Goal: Task Accomplishment & Management: Manage account settings

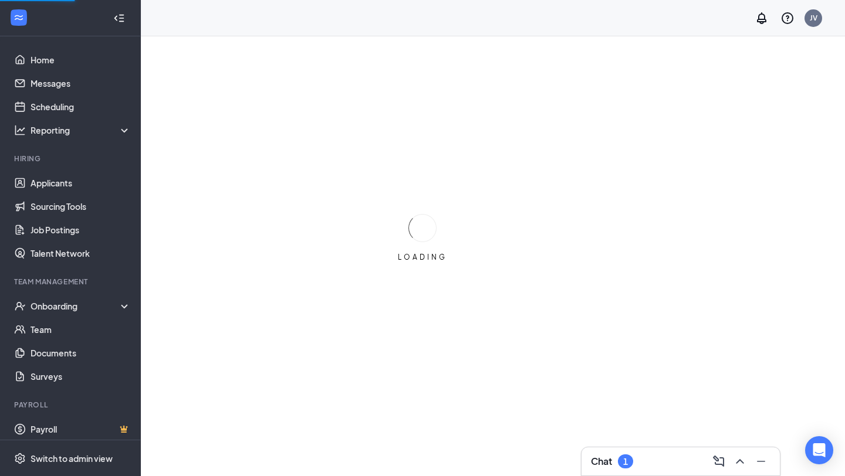
click at [634, 452] on div "Chat 1" at bounding box center [680, 461] width 179 height 19
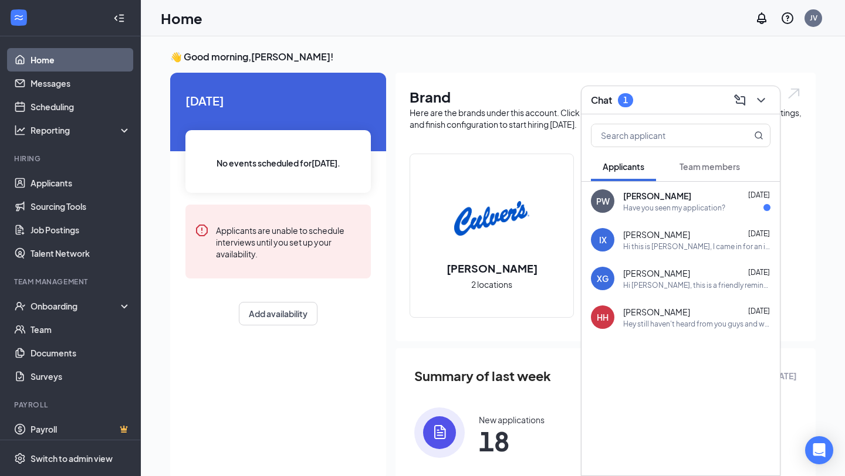
click at [669, 208] on div "Have you seen my application?" at bounding box center [674, 208] width 102 height 10
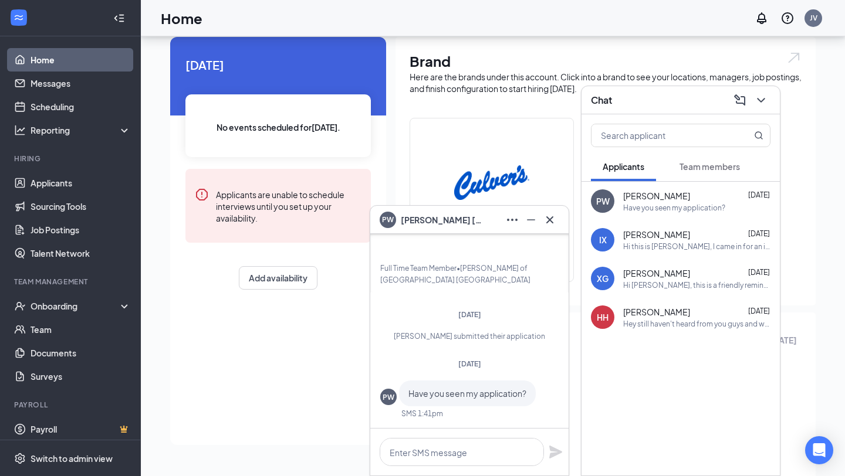
click at [391, 399] on div "PW" at bounding box center [388, 397] width 12 height 10
click at [432, 222] on span "[PERSON_NAME]" at bounding box center [442, 220] width 82 height 13
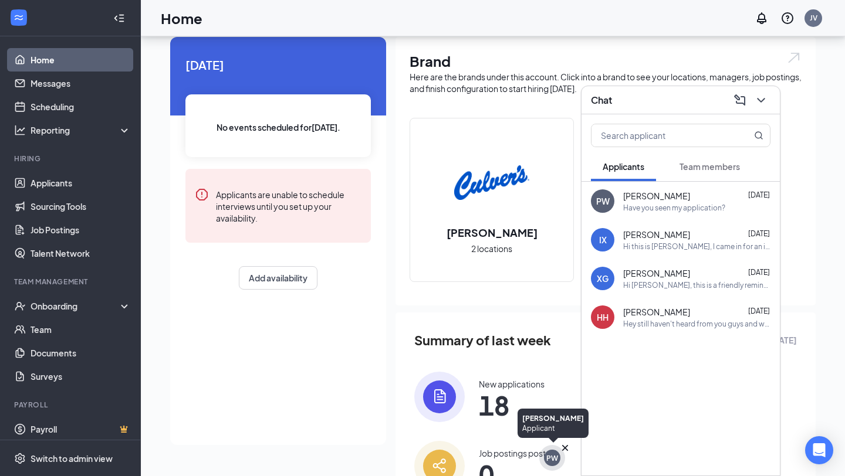
click at [552, 459] on div "PW" at bounding box center [552, 458] width 12 height 10
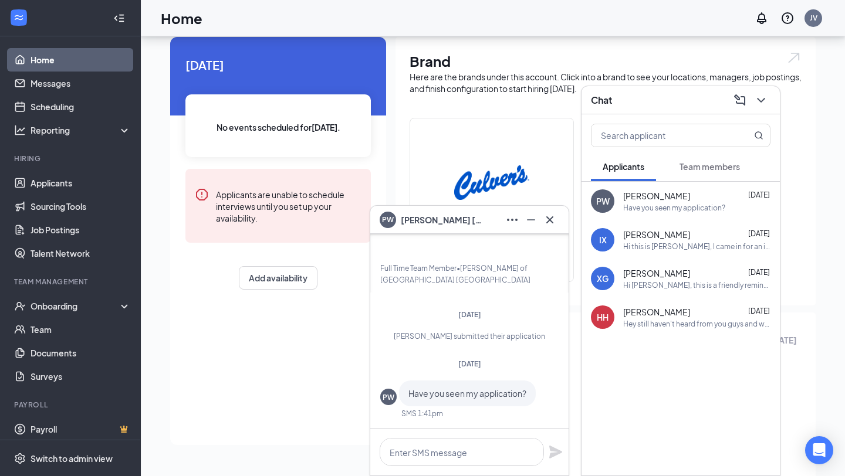
click at [452, 220] on span "[PERSON_NAME]" at bounding box center [442, 220] width 82 height 13
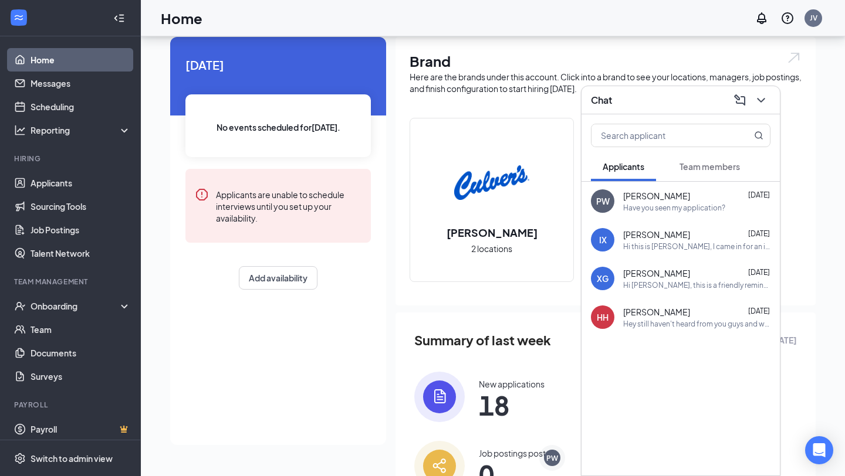
click at [619, 202] on div "[PERSON_NAME] [DATE] Have you seen my application?" at bounding box center [680, 201] width 198 height 39
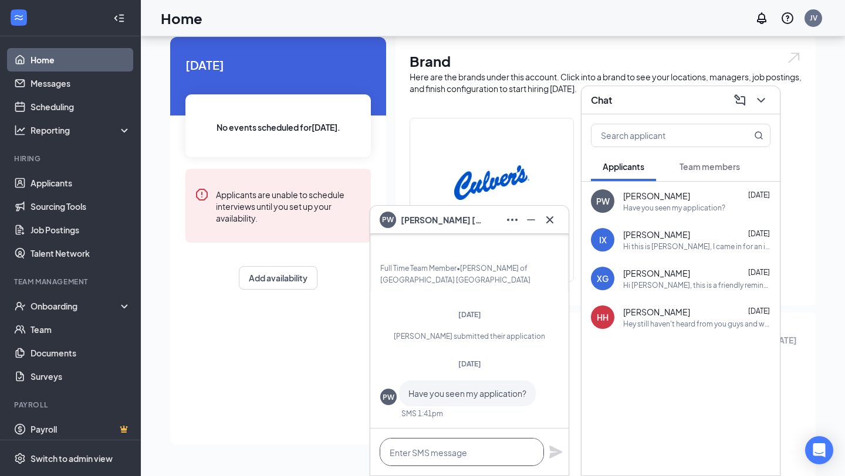
click at [397, 457] on textarea at bounding box center [462, 452] width 164 height 28
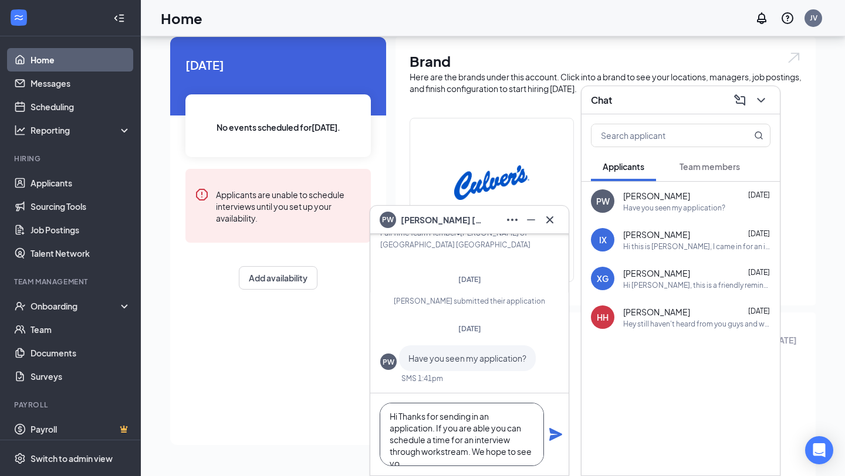
scroll to position [12, 0]
click at [436, 444] on textarea "Hi Thanks for sending in an application. If you are able you can schedule a tim…" at bounding box center [462, 434] width 164 height 63
click at [428, 443] on textarea "Hi Thanks for sending in an application. If you are able you can schedule a tim…" at bounding box center [462, 434] width 164 height 63
type textarea "Hi Thanks for sending in an application. If you are able you can schedule a tim…"
click at [551, 438] on icon "Plane" at bounding box center [555, 434] width 13 height 13
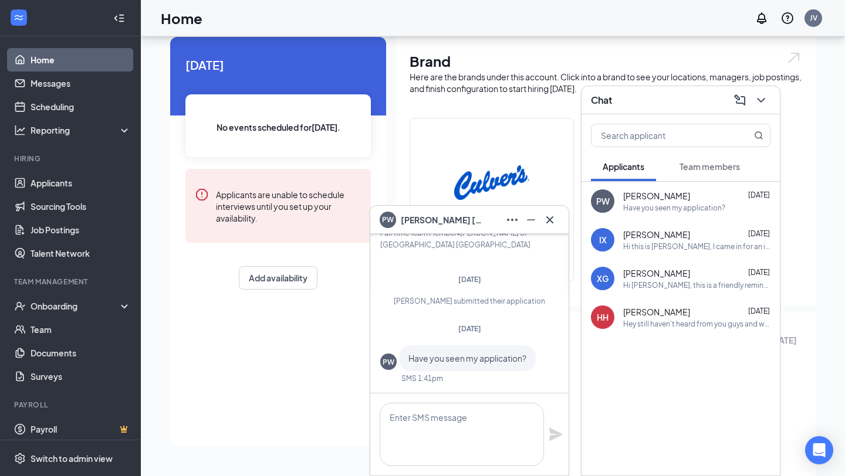
scroll to position [0, 0]
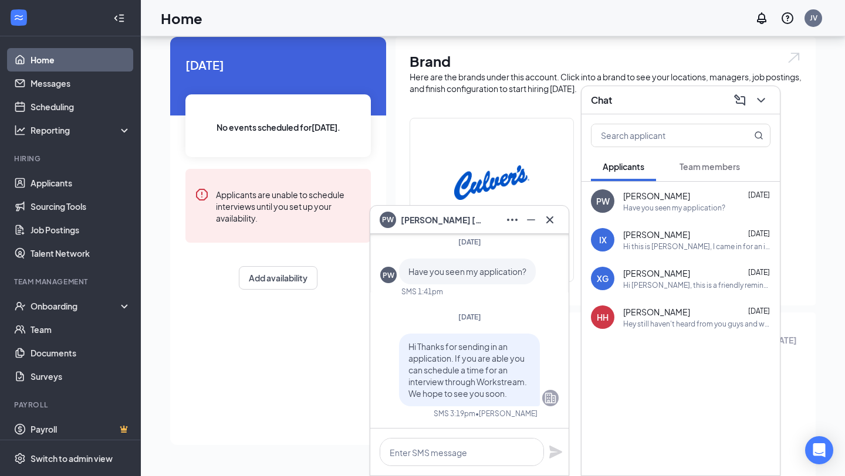
click at [452, 219] on span "[PERSON_NAME]" at bounding box center [442, 220] width 82 height 13
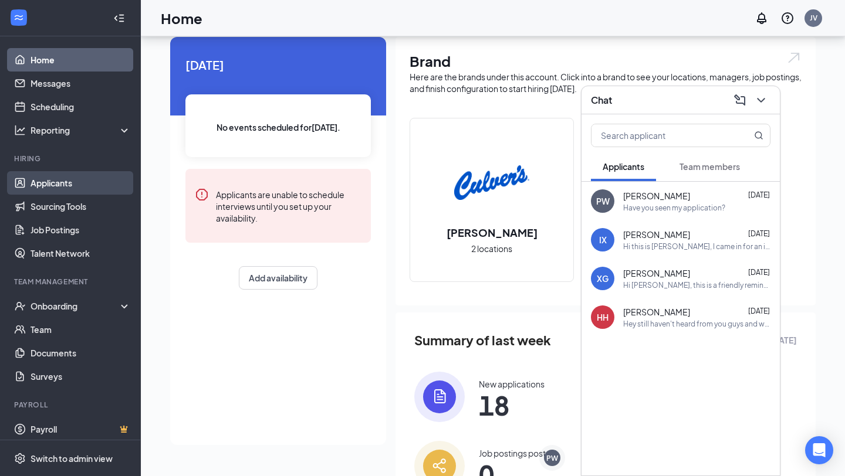
click at [74, 175] on link "Applicants" at bounding box center [81, 182] width 100 height 23
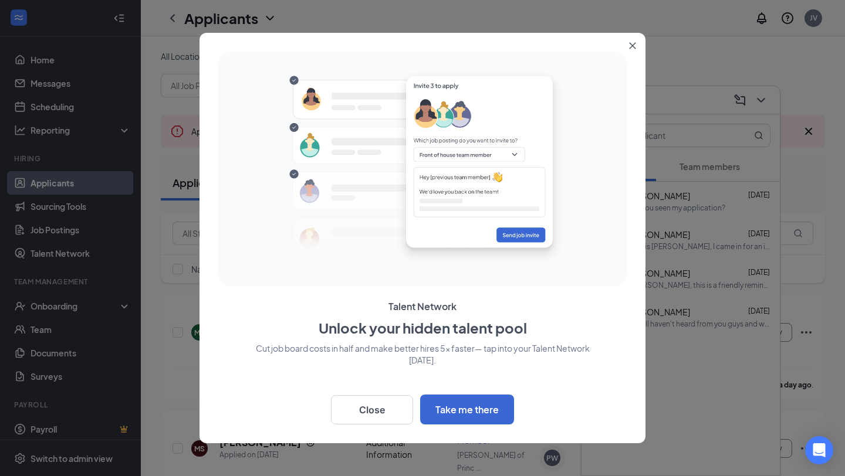
click at [632, 50] on button "Close" at bounding box center [634, 43] width 21 height 21
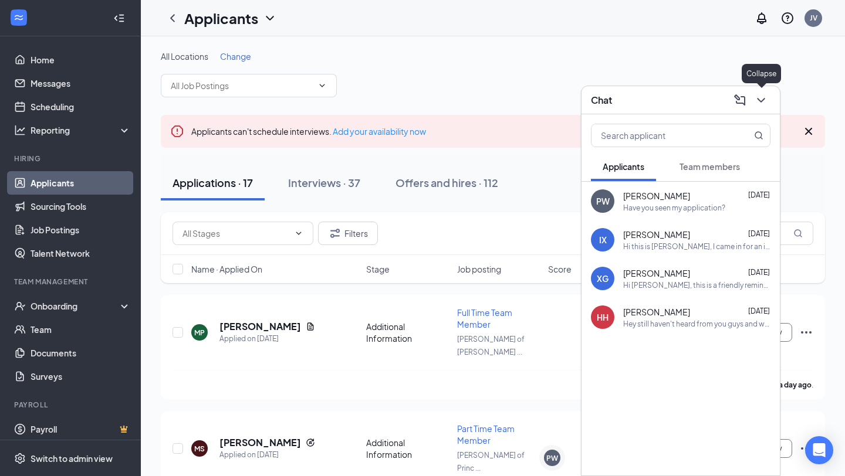
click at [757, 100] on icon "ChevronDown" at bounding box center [761, 100] width 14 height 14
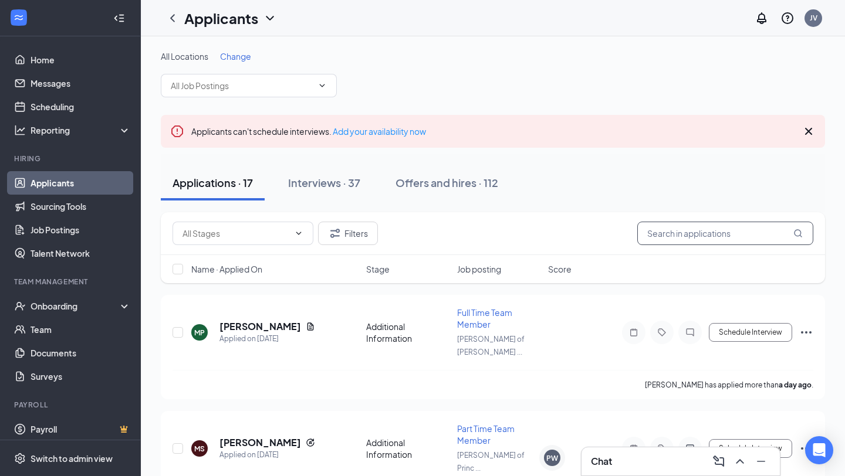
click at [717, 228] on input "text" at bounding box center [725, 233] width 176 height 23
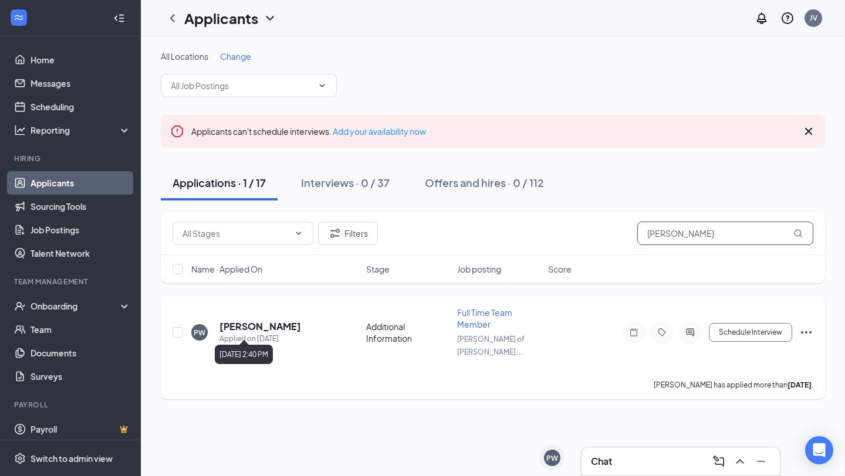
type input "[PERSON_NAME]"
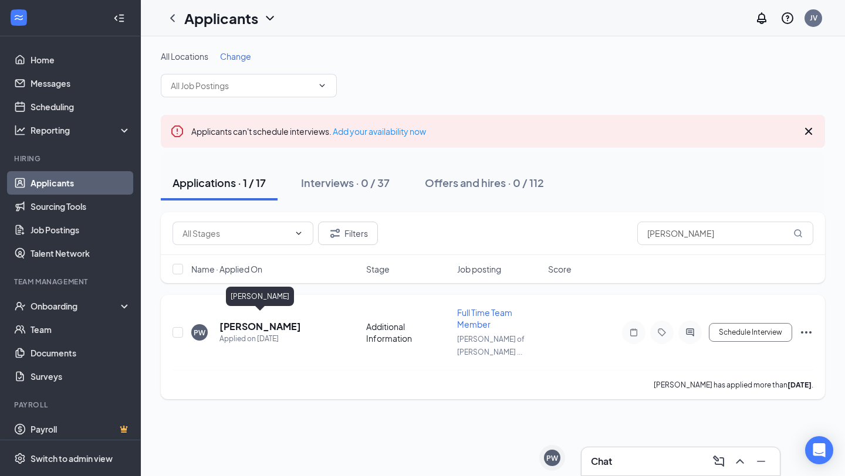
click at [279, 322] on h5 "[PERSON_NAME]" at bounding box center [260, 326] width 82 height 13
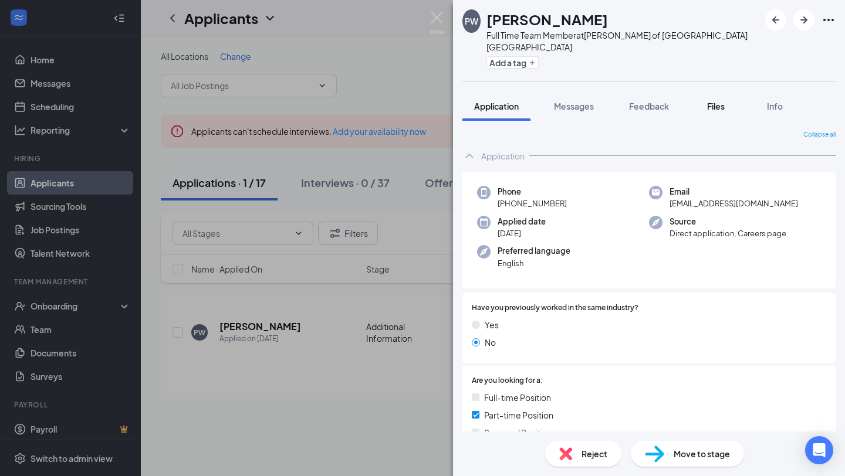
click at [719, 101] on span "Files" at bounding box center [716, 106] width 18 height 11
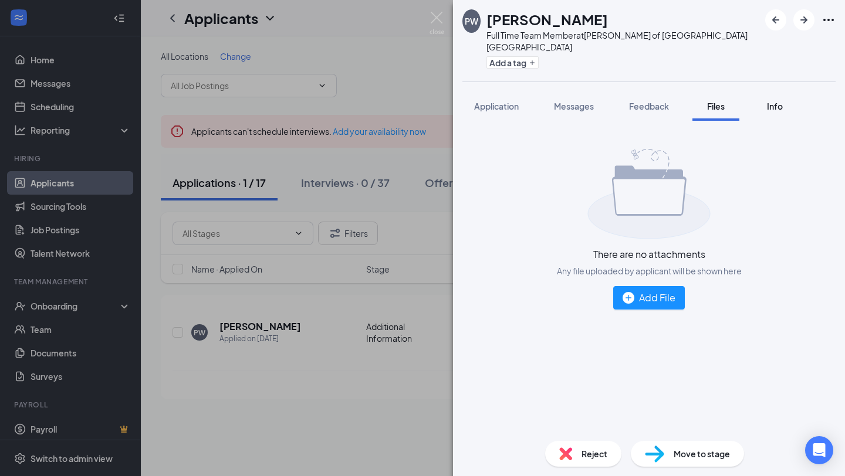
click at [769, 101] on span "Info" at bounding box center [775, 106] width 16 height 11
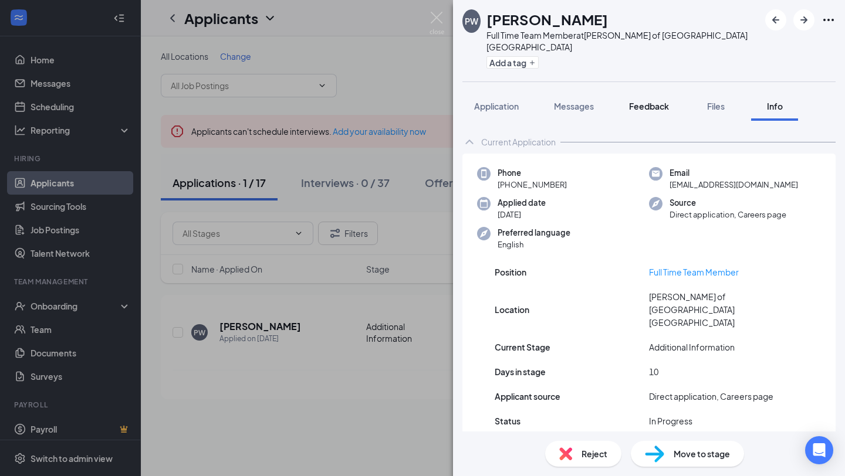
click at [670, 92] on button "Feedback" at bounding box center [648, 106] width 63 height 29
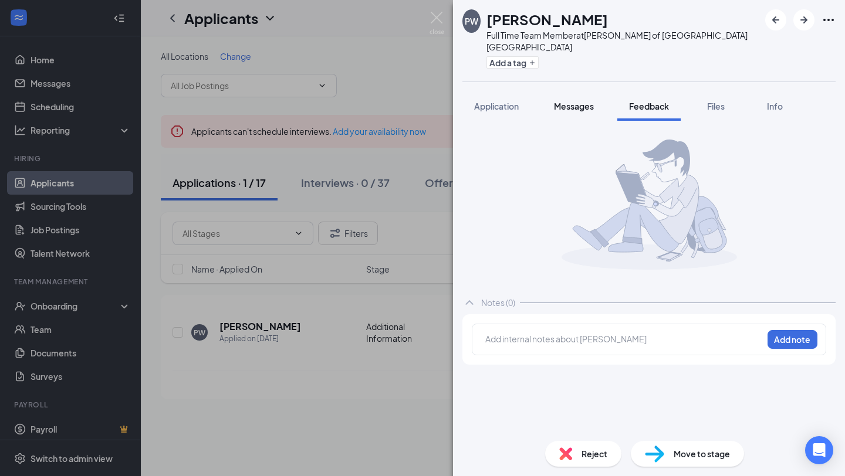
click at [578, 101] on span "Messages" at bounding box center [574, 106] width 40 height 11
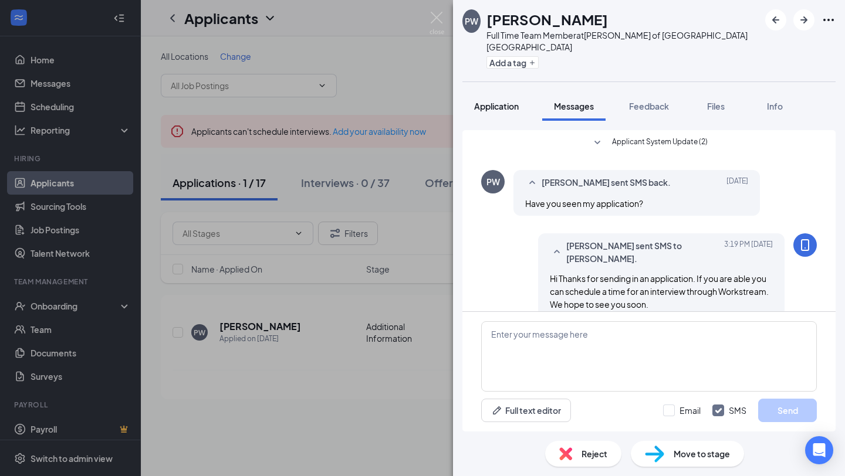
click at [492, 101] on span "Application" at bounding box center [496, 106] width 45 height 11
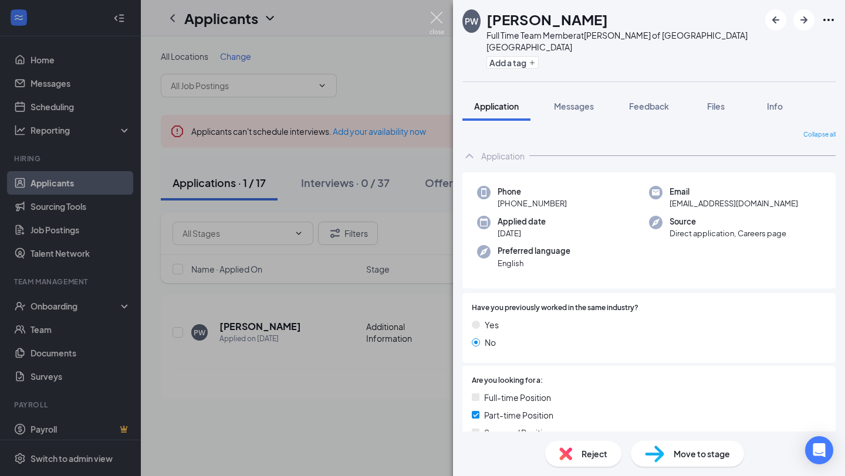
click at [439, 28] on img at bounding box center [436, 23] width 15 height 23
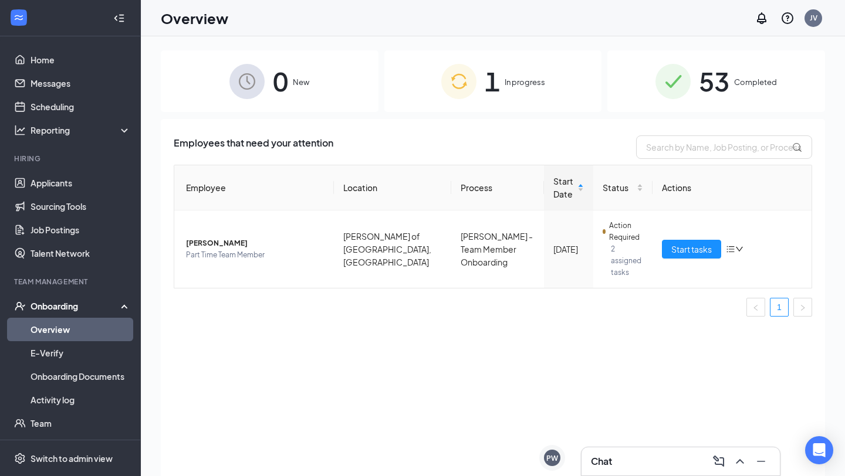
click at [514, 74] on div "1 In progress" at bounding box center [493, 81] width 218 height 62
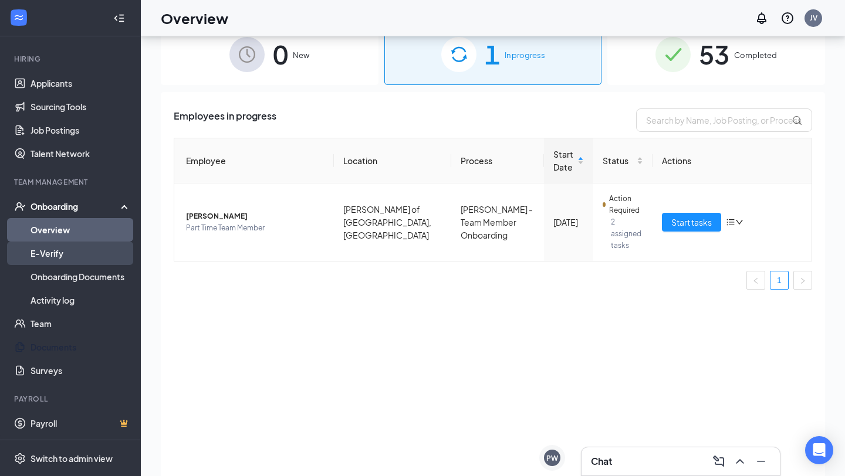
scroll to position [50, 0]
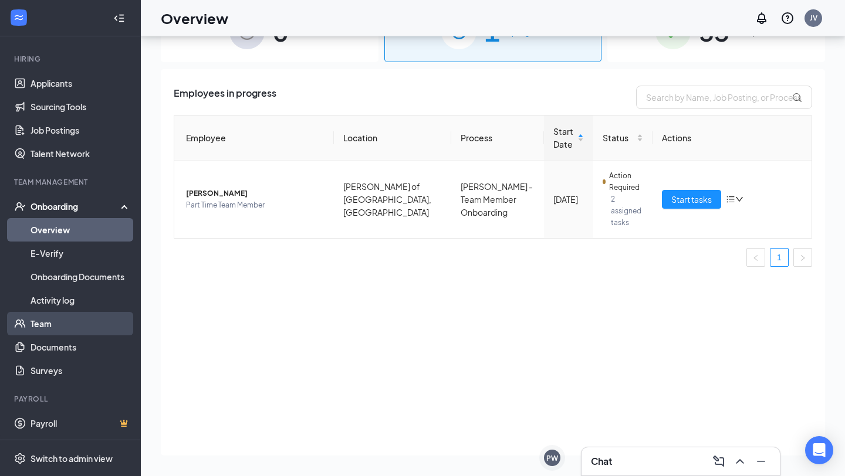
click at [64, 328] on link "Team" at bounding box center [81, 323] width 100 height 23
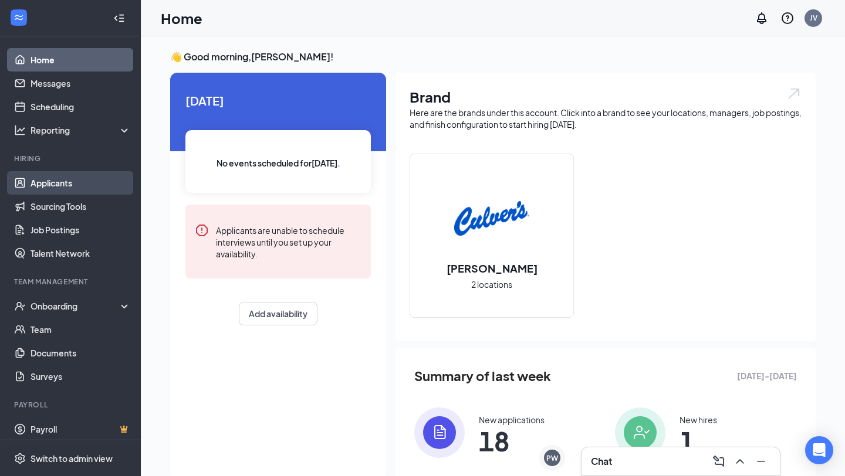
click at [86, 185] on link "Applicants" at bounding box center [81, 182] width 100 height 23
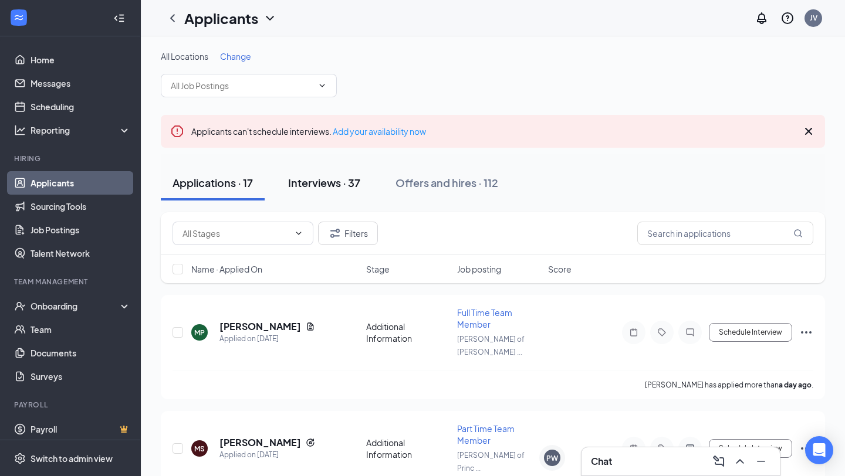
click at [331, 180] on div "Interviews · 37" at bounding box center [324, 182] width 72 height 15
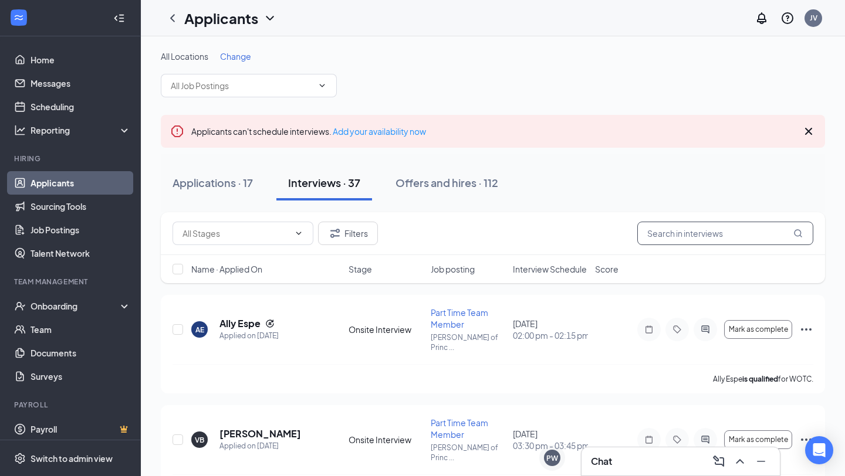
click at [670, 236] on input "text" at bounding box center [725, 233] width 176 height 23
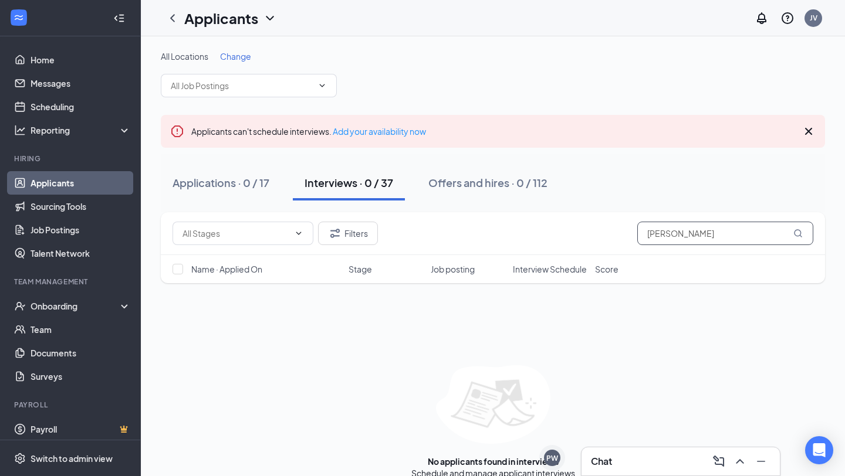
scroll to position [17, 0]
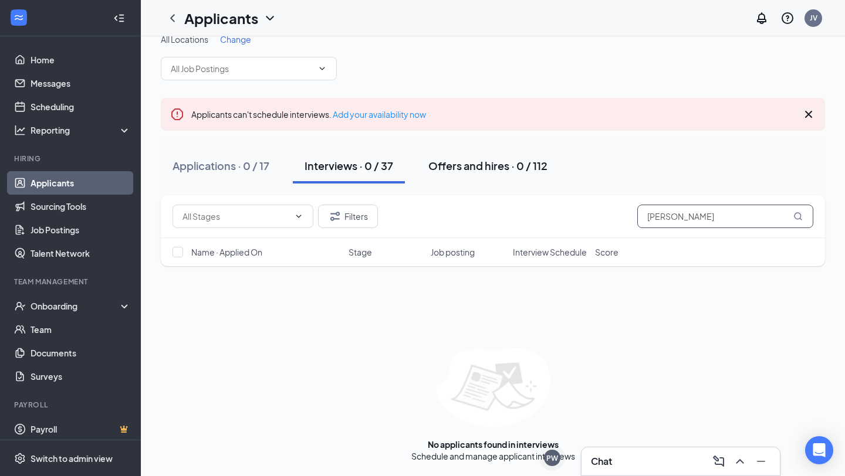
type input "helen"
click at [501, 162] on div "Offers and hires · 0 / 112" at bounding box center [487, 165] width 119 height 15
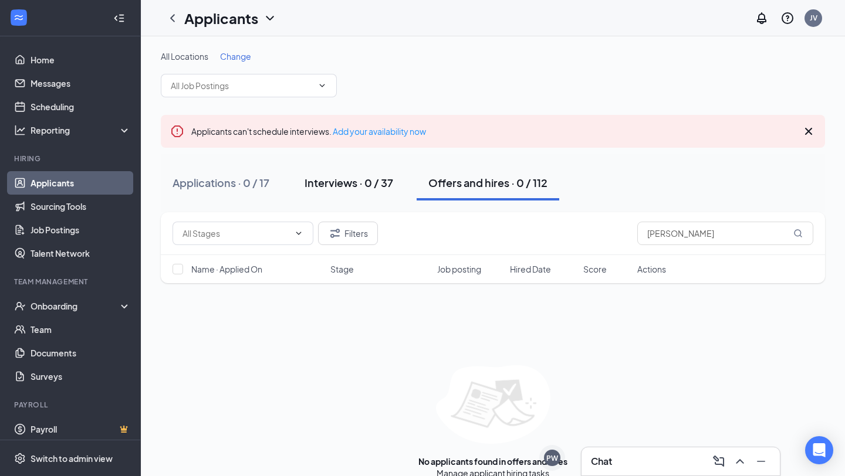
click at [360, 187] on div "Interviews · 0 / 37" at bounding box center [348, 182] width 89 height 15
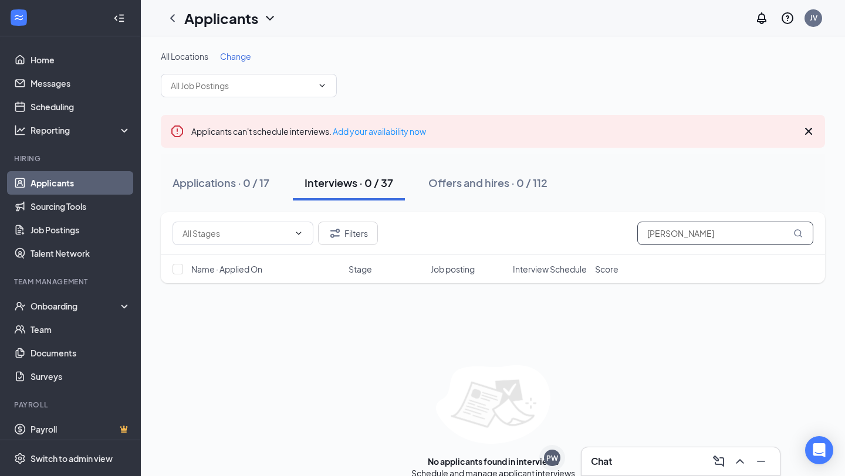
click at [689, 233] on input "helen" at bounding box center [725, 233] width 176 height 23
click at [82, 312] on div "Onboarding" at bounding box center [70, 305] width 141 height 23
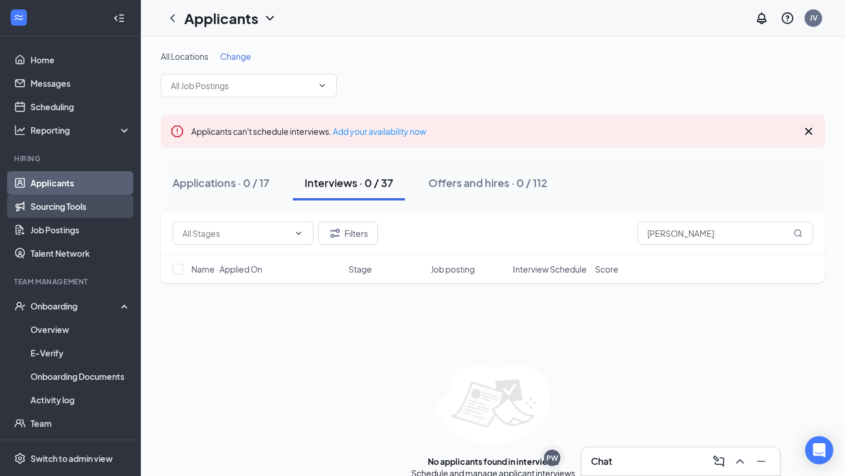
click at [83, 214] on link "Sourcing Tools" at bounding box center [81, 206] width 100 height 23
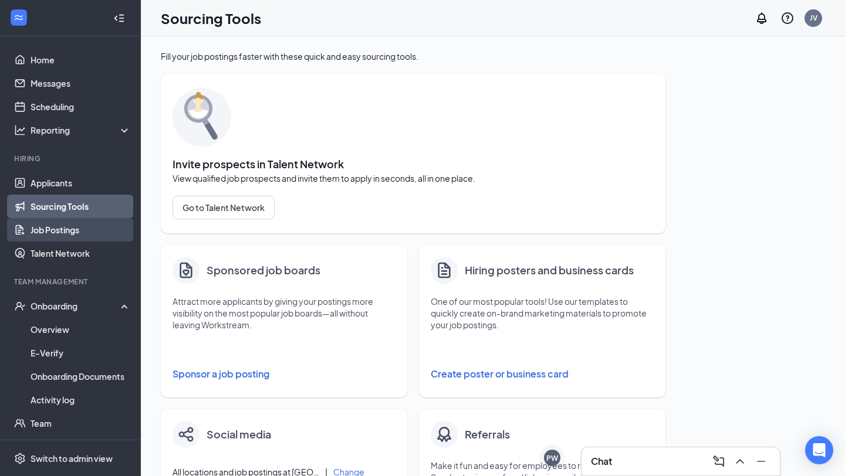
click at [82, 236] on link "Job Postings" at bounding box center [81, 229] width 100 height 23
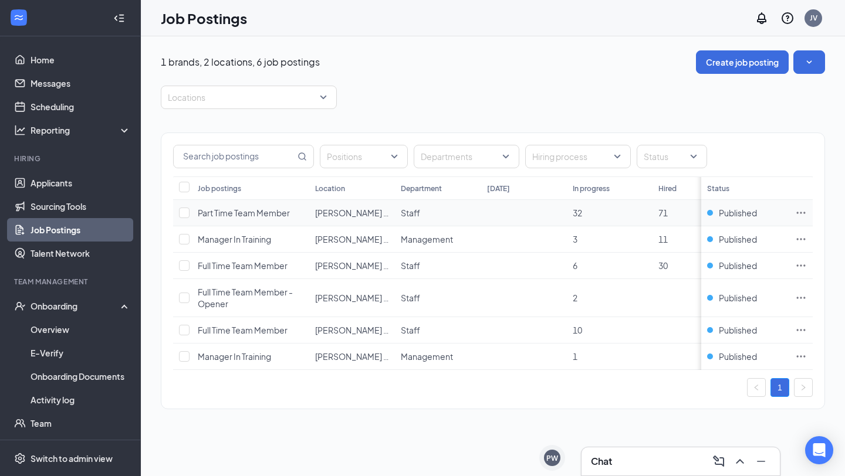
click at [579, 212] on span "32" at bounding box center [577, 213] width 9 height 11
click at [582, 242] on td "3" at bounding box center [610, 239] width 86 height 26
click at [255, 239] on span "Manager In Training" at bounding box center [234, 239] width 73 height 11
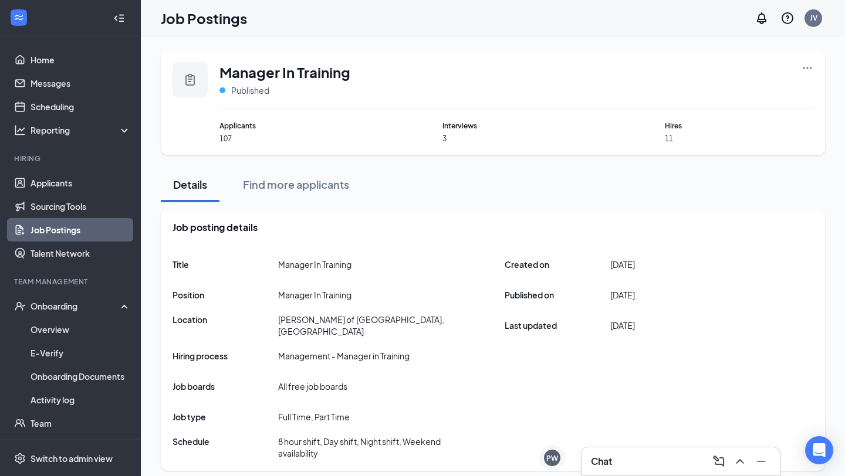
click at [452, 131] on div "Interviews 3" at bounding box center [516, 131] width 148 height 23
click at [232, 124] on span "Applicants" at bounding box center [293, 125] width 148 height 11
click at [69, 183] on link "Applicants" at bounding box center [81, 182] width 100 height 23
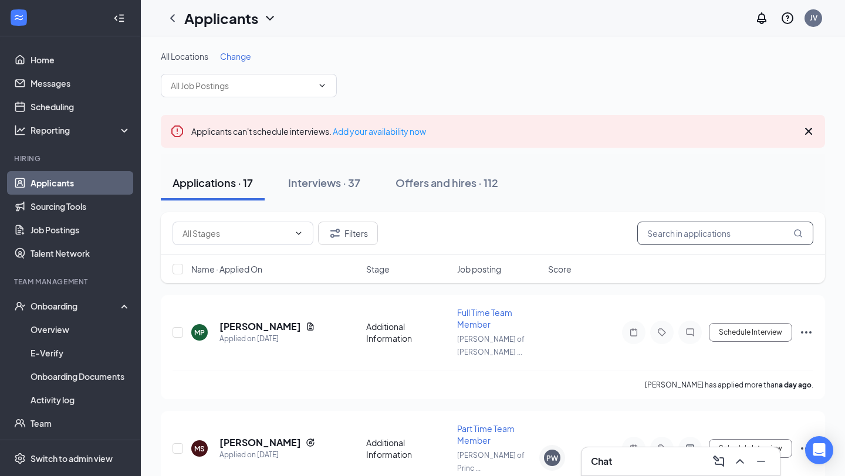
click at [692, 238] on input "text" at bounding box center [725, 233] width 176 height 23
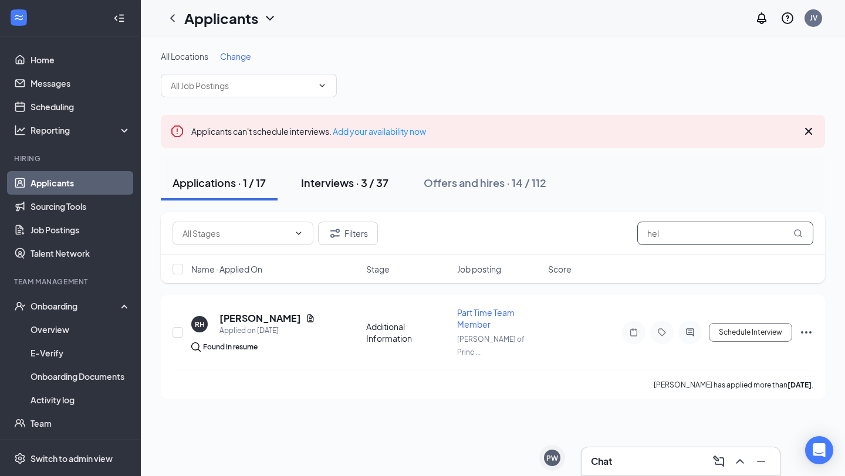
type input "hel"
click at [357, 184] on div "Interviews · 3 / 37" at bounding box center [344, 182] width 87 height 15
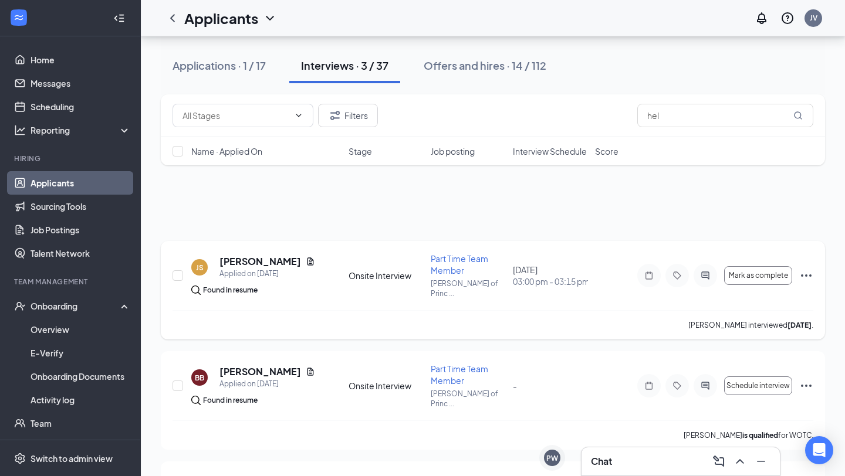
scroll to position [138, 0]
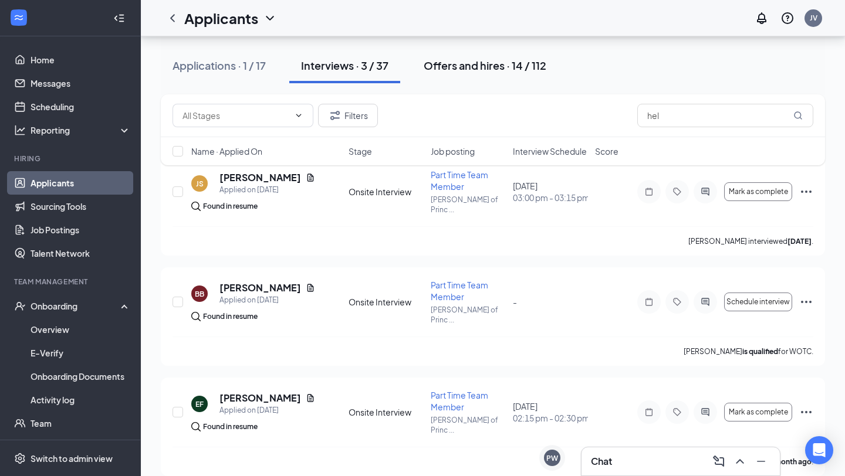
click at [496, 77] on button "Offers and hires · 14 / 112" at bounding box center [485, 65] width 146 height 35
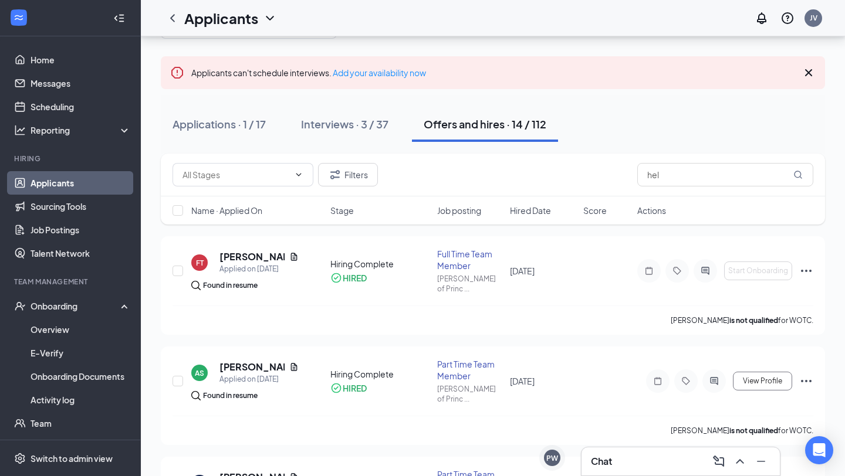
scroll to position [63, 0]
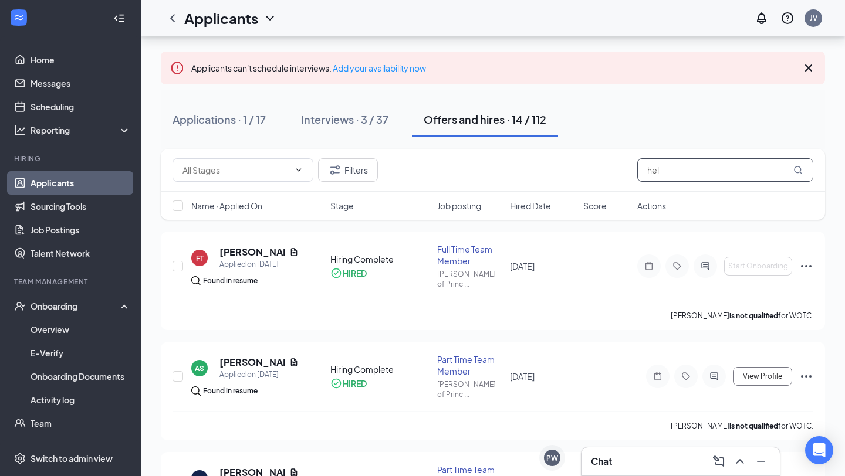
click at [685, 177] on input "hel" at bounding box center [725, 169] width 176 height 23
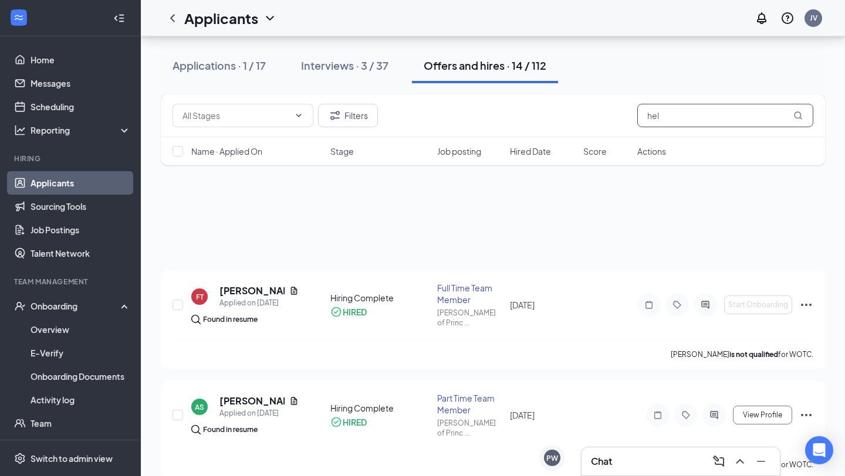
scroll to position [0, 0]
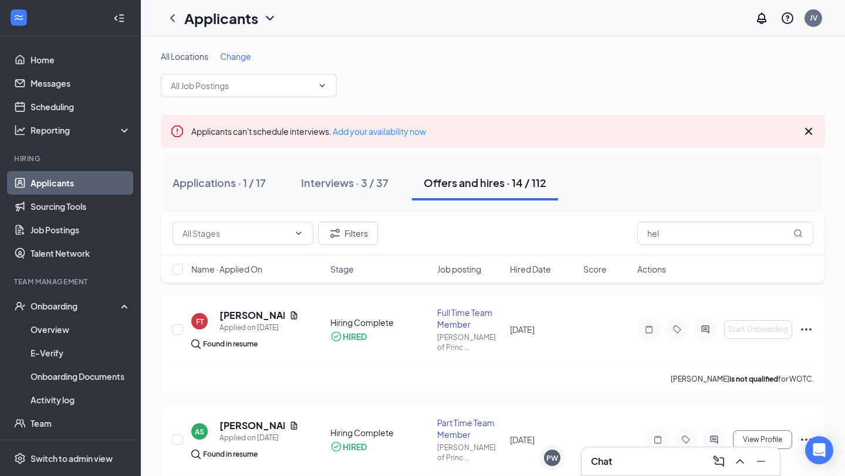
click at [808, 138] on icon "Cross" at bounding box center [808, 131] width 14 height 14
